Goal: Task Accomplishment & Management: Use online tool/utility

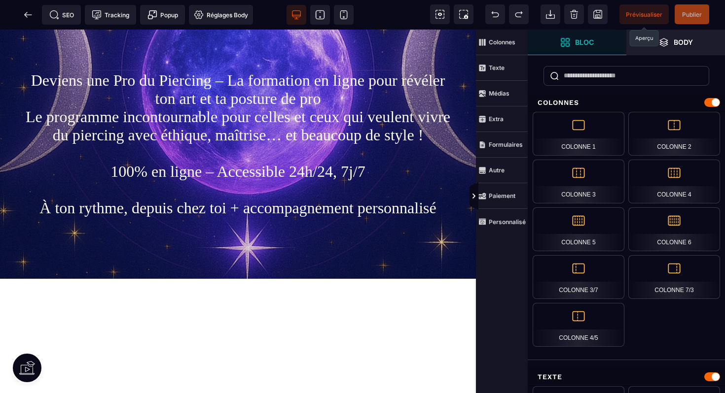
click at [650, 13] on span "Prévisualiser" at bounding box center [644, 14] width 36 height 7
click at [21, 14] on span at bounding box center [28, 15] width 20 height 20
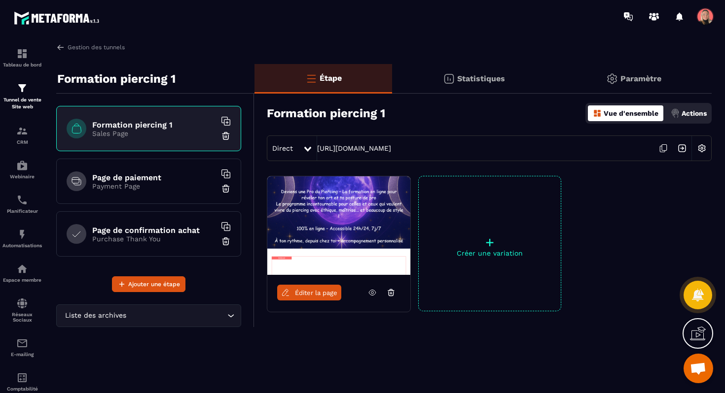
click at [664, 151] on icon at bounding box center [663, 148] width 19 height 19
click at [327, 291] on span "Éditer la page" at bounding box center [316, 292] width 42 height 7
